Goal: Information Seeking & Learning: Learn about a topic

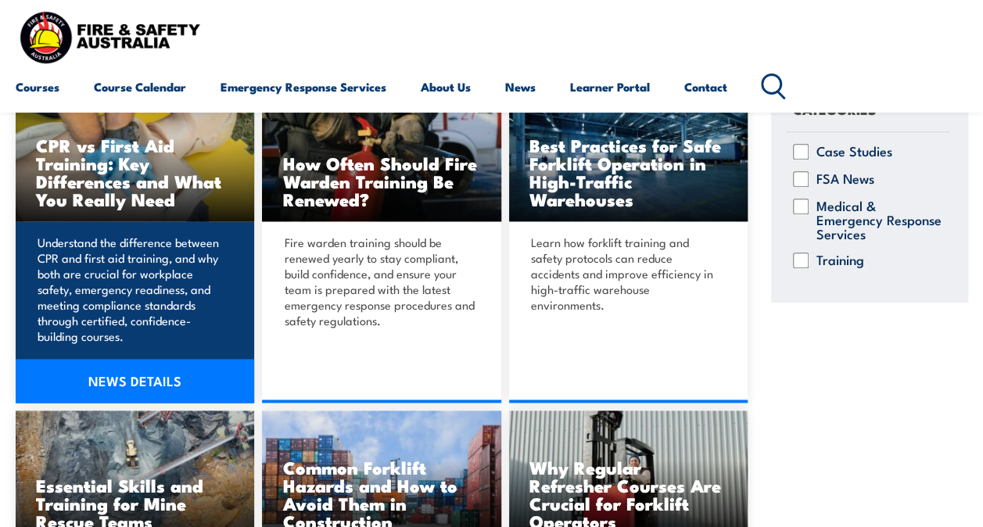
scroll to position [860, 0]
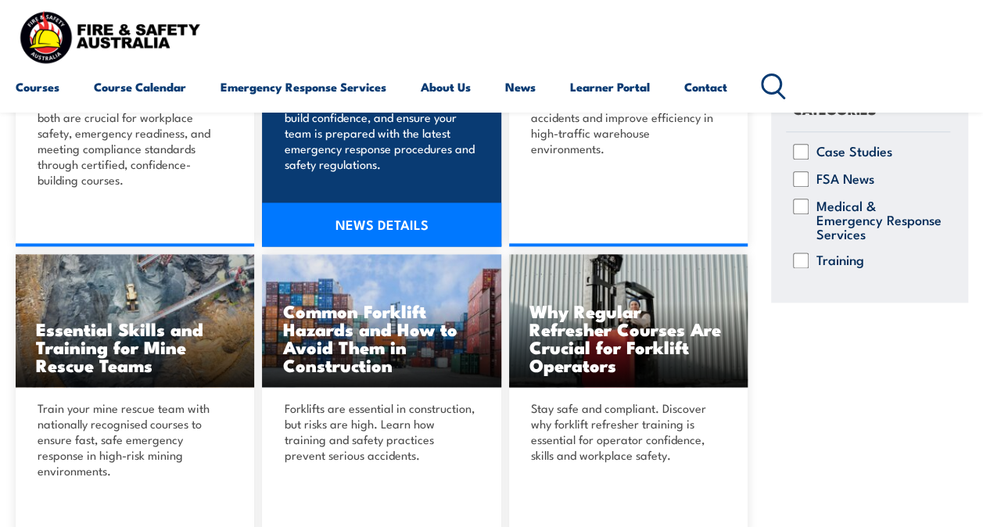
click at [364, 221] on link "NEWS DETAILS" at bounding box center [381, 225] width 239 height 44
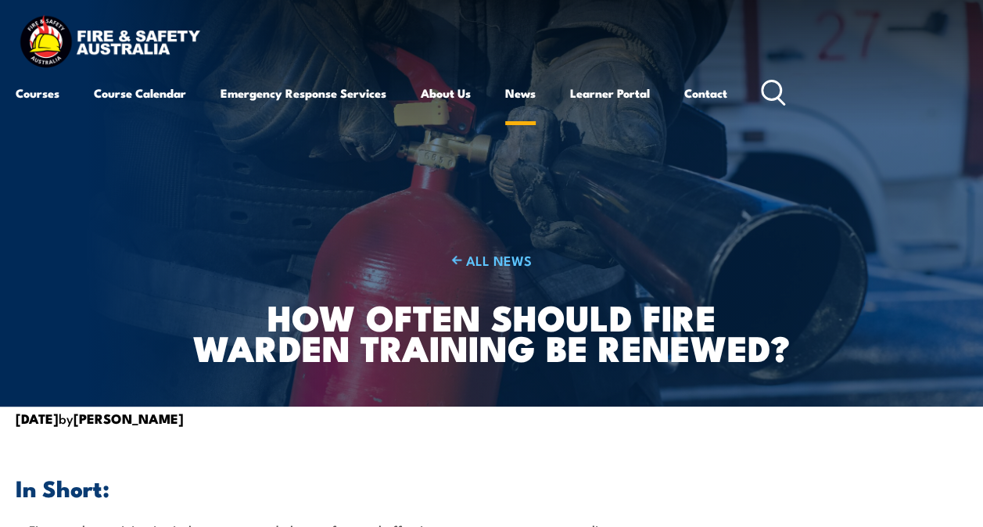
click at [521, 96] on link "News" at bounding box center [520, 93] width 31 height 38
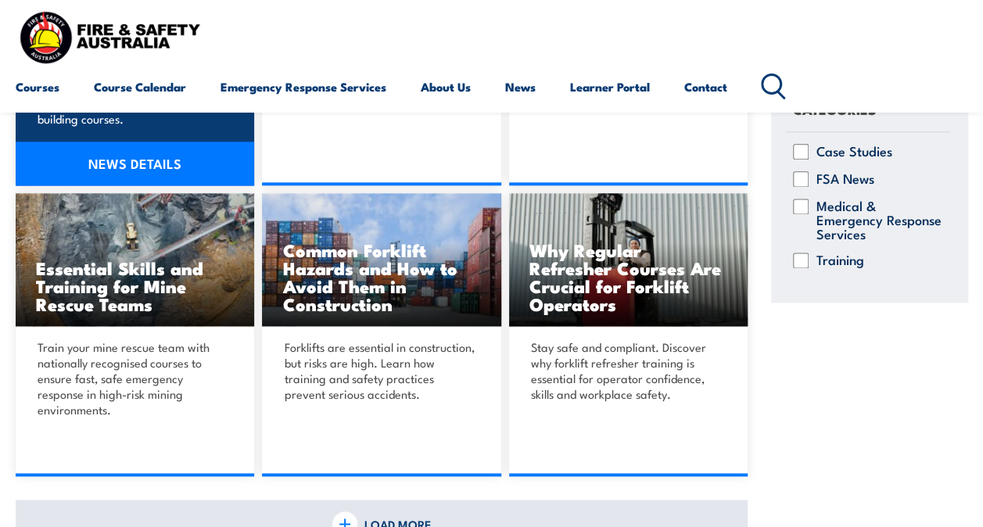
scroll to position [1017, 0]
